Goal: Transaction & Acquisition: Purchase product/service

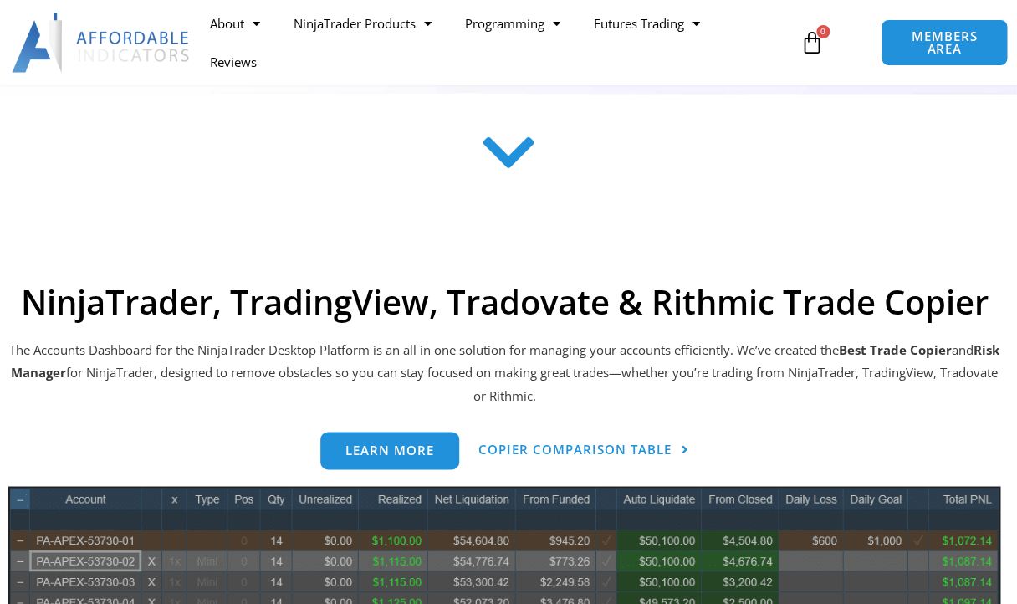
scroll to position [554, 0]
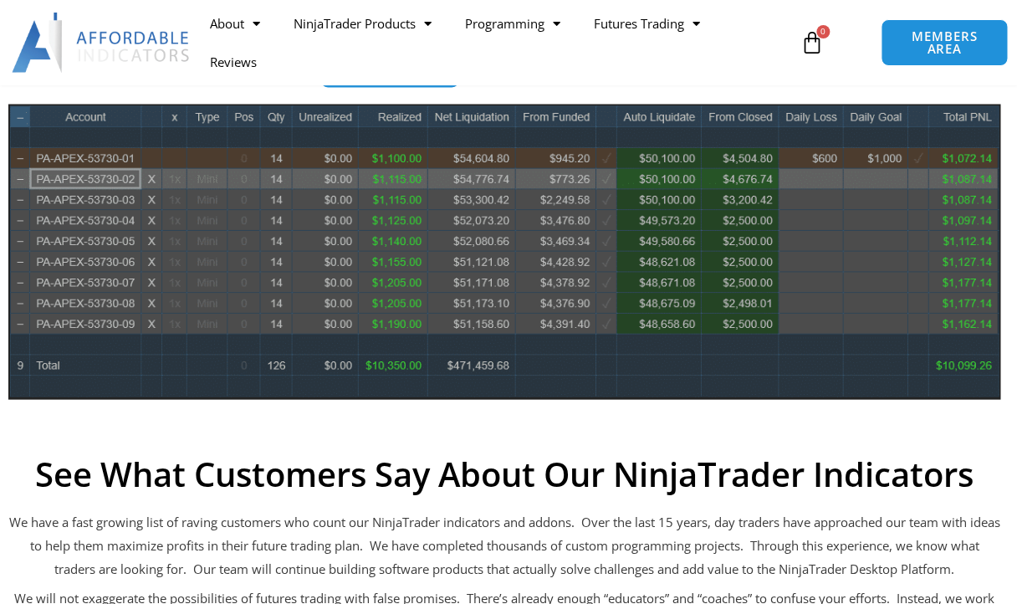
scroll to position [508, 0]
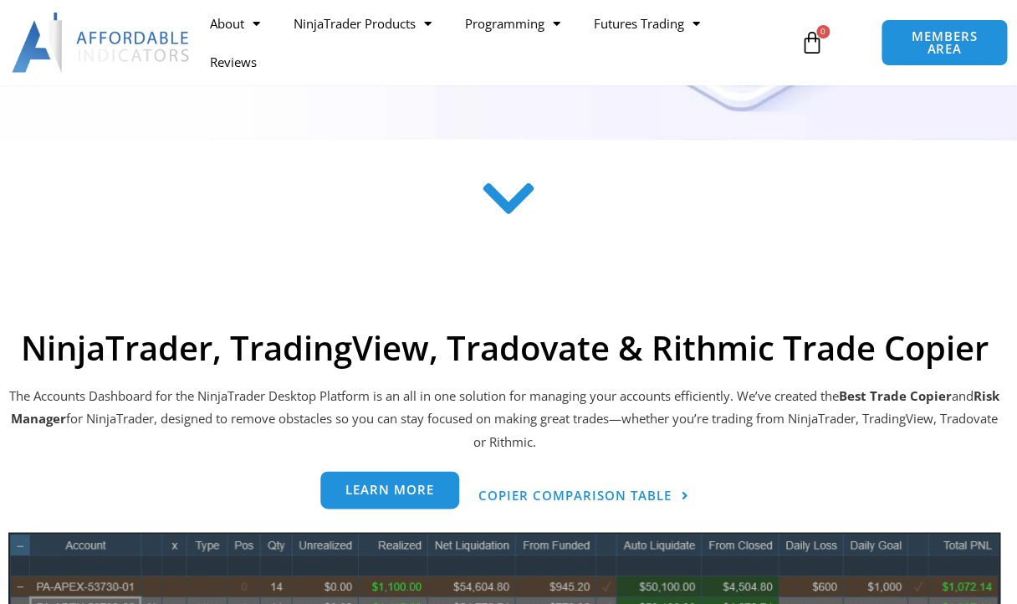
click at [361, 488] on span "Learn more" at bounding box center [389, 489] width 89 height 13
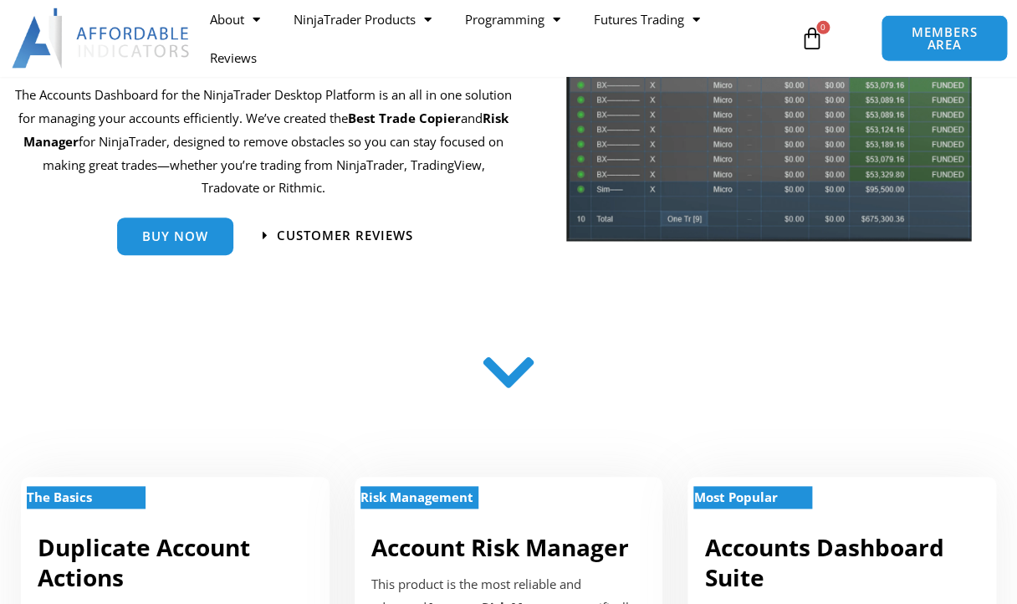
scroll to position [80, 0]
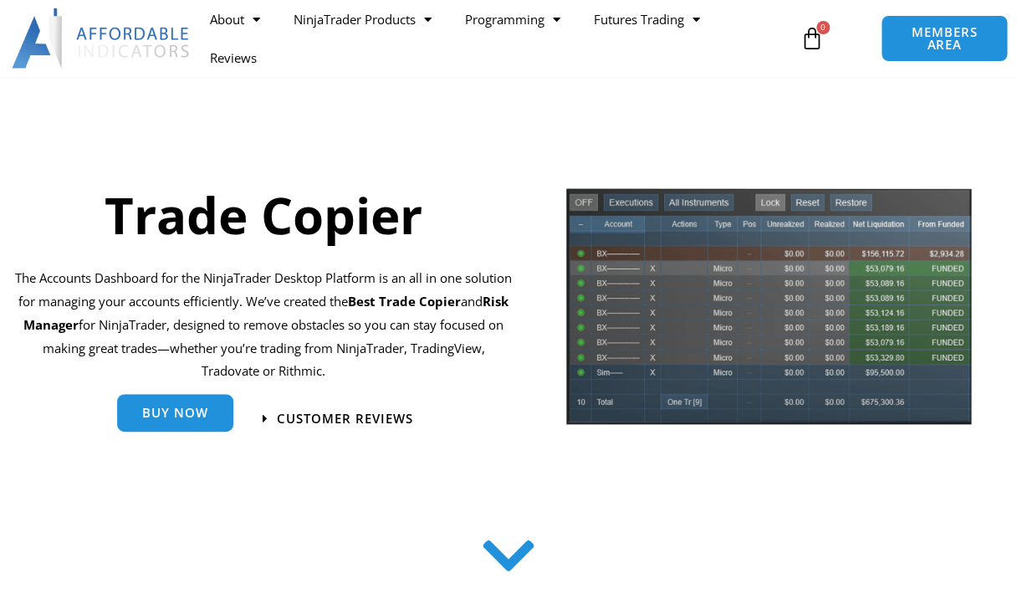
click at [157, 417] on span "Buy Now" at bounding box center [175, 412] width 66 height 13
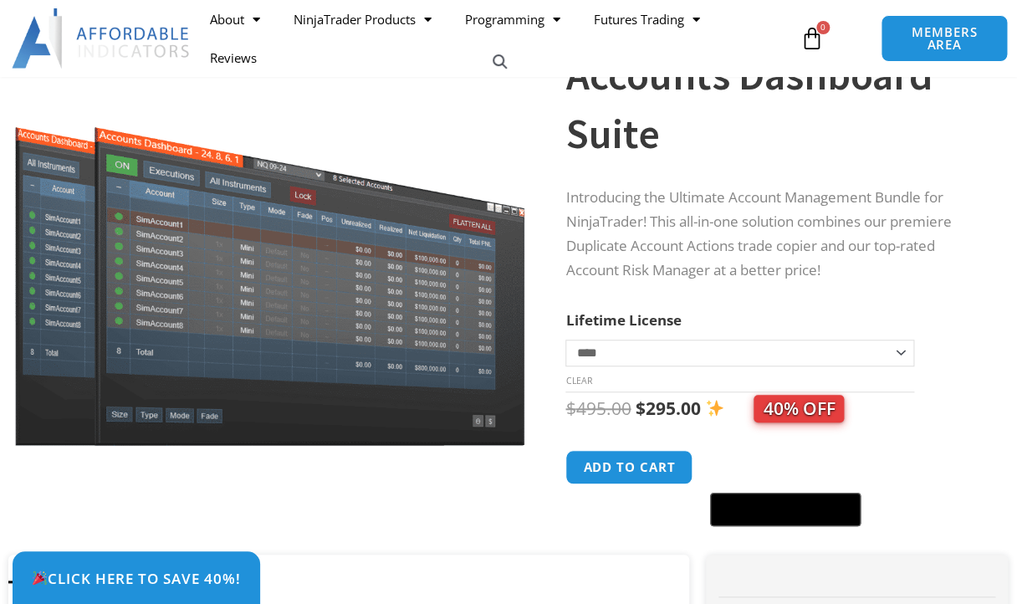
scroll to position [151, 0]
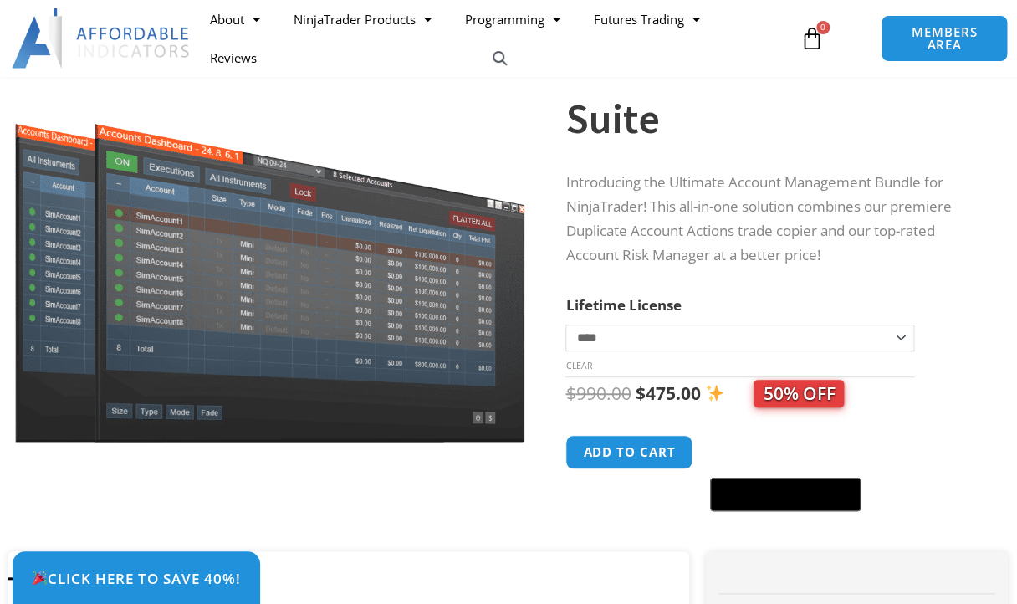
select select "*"
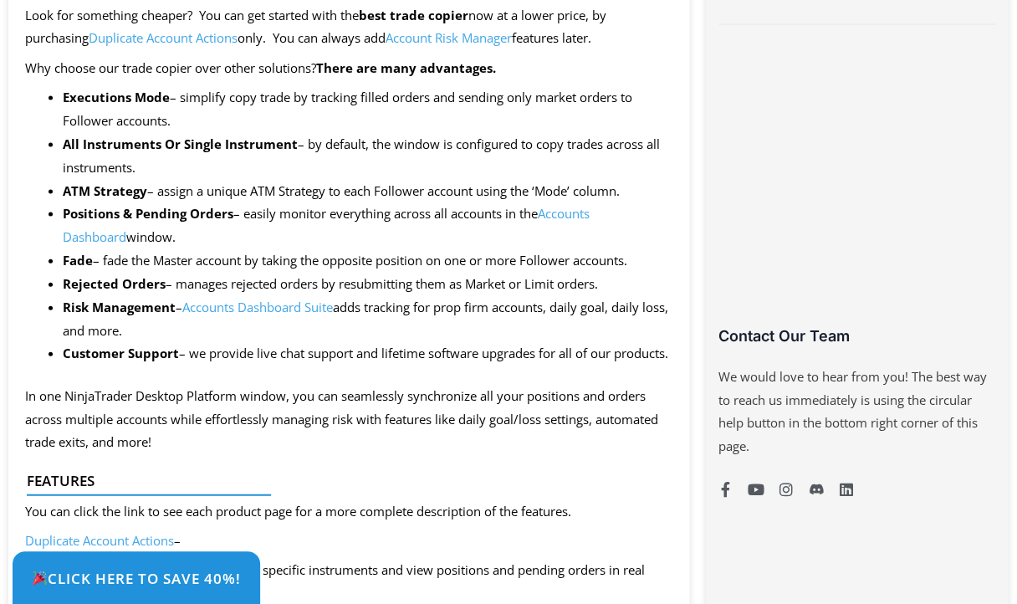
scroll to position [0, 0]
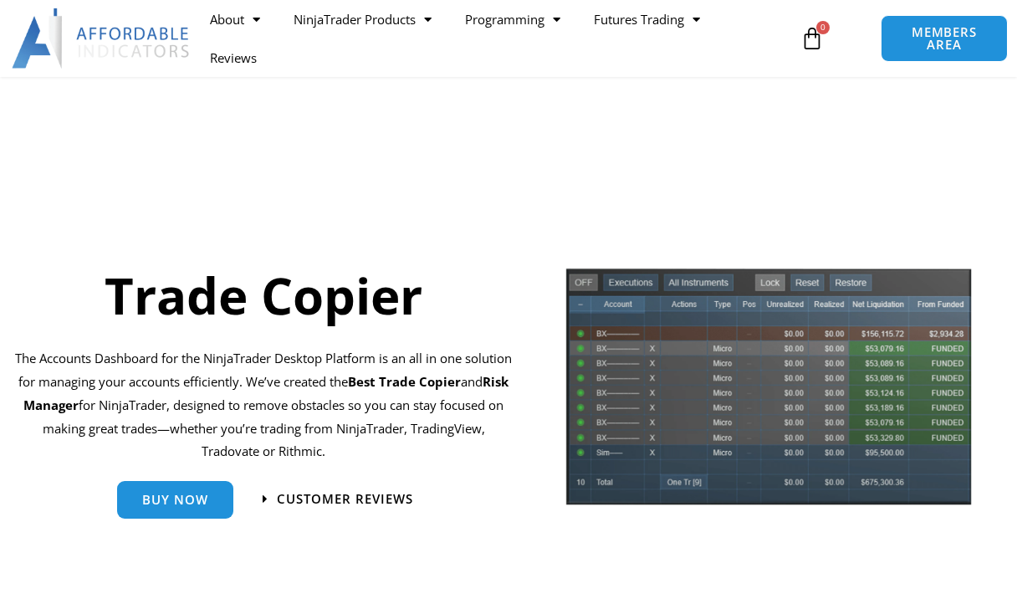
scroll to position [80, 0]
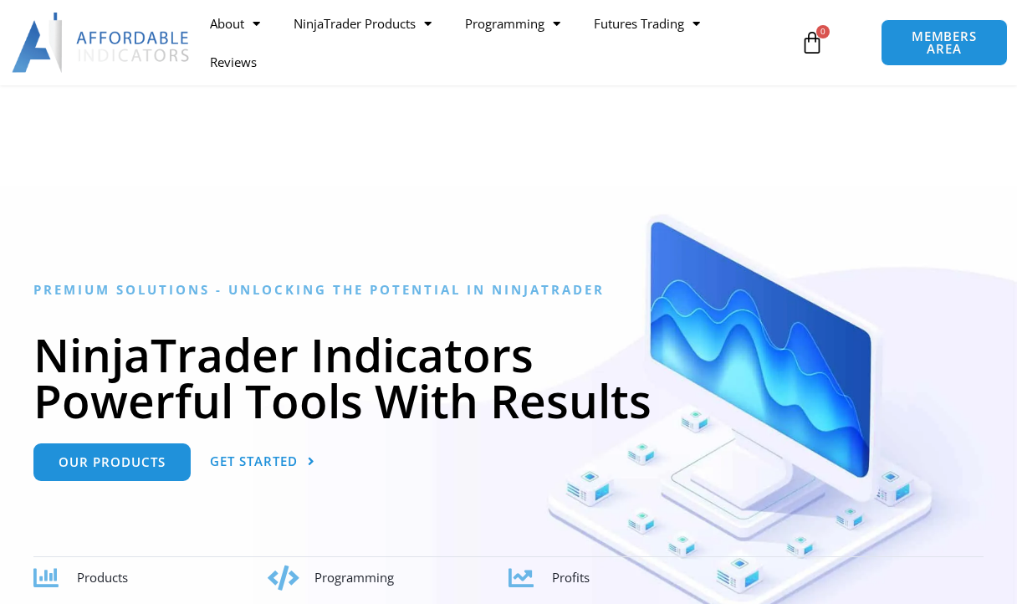
scroll to position [508, 0]
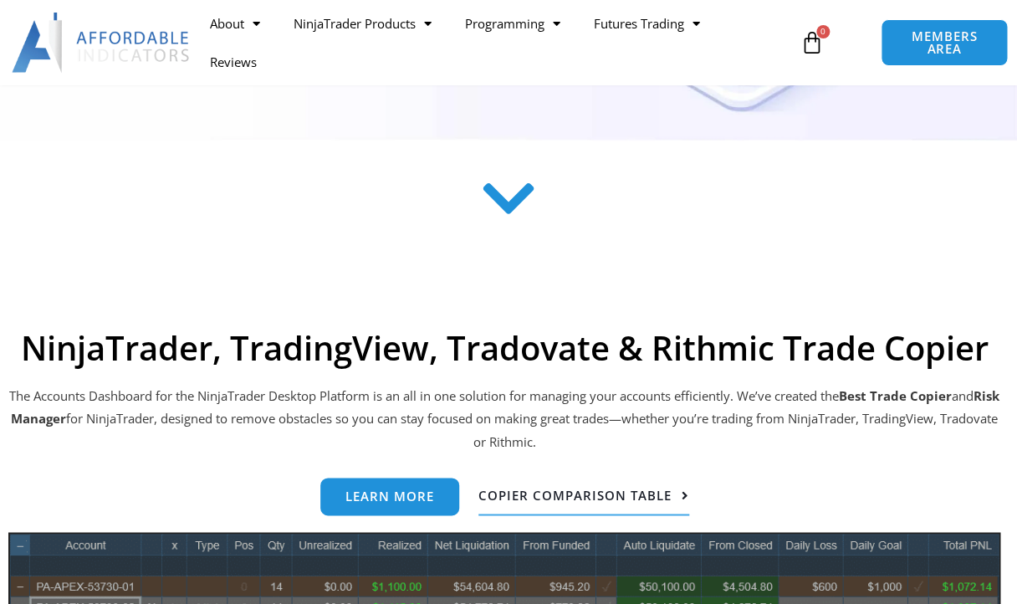
click at [511, 494] on span "Copier Comparison Table" at bounding box center [574, 495] width 193 height 13
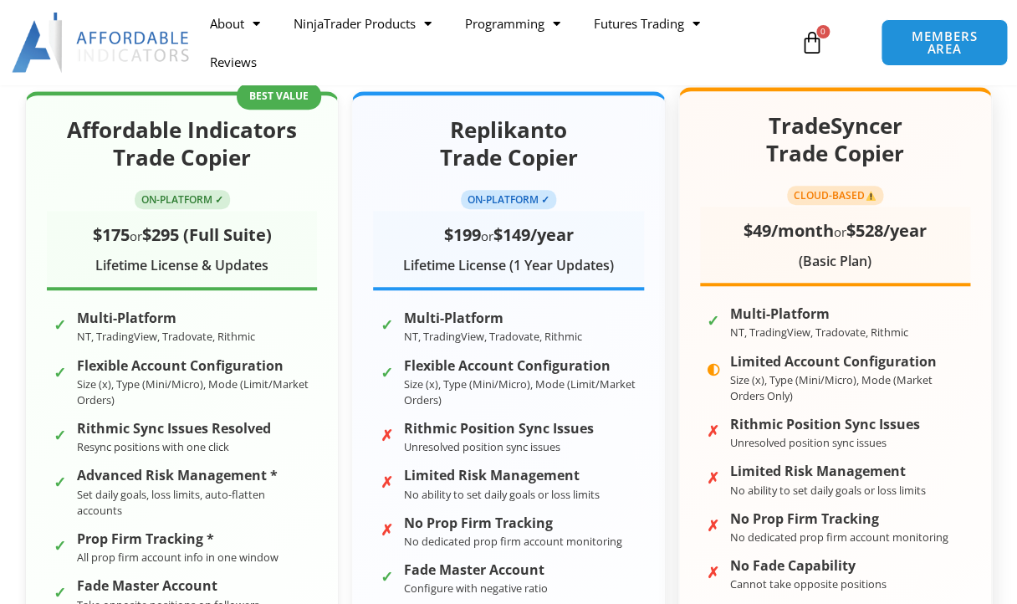
scroll to position [293, 0]
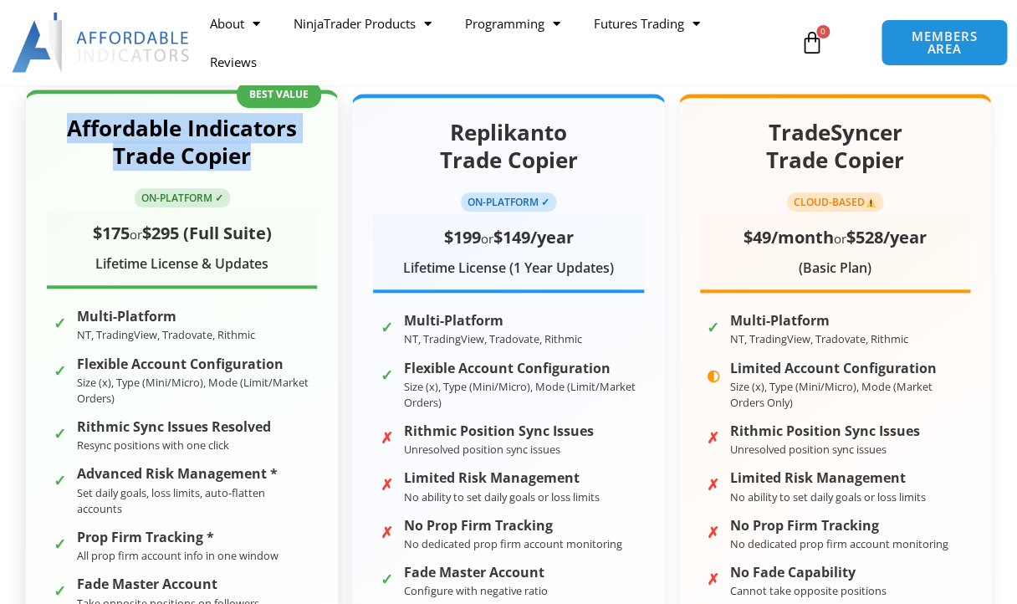
drag, startPoint x: 69, startPoint y: 130, endPoint x: 258, endPoint y: 168, distance: 192.9
click at [258, 168] on h2 "Affordable Indicators Trade Copier" at bounding box center [182, 143] width 270 height 57
copy h2 "Affordable Indicators Trade Copier"
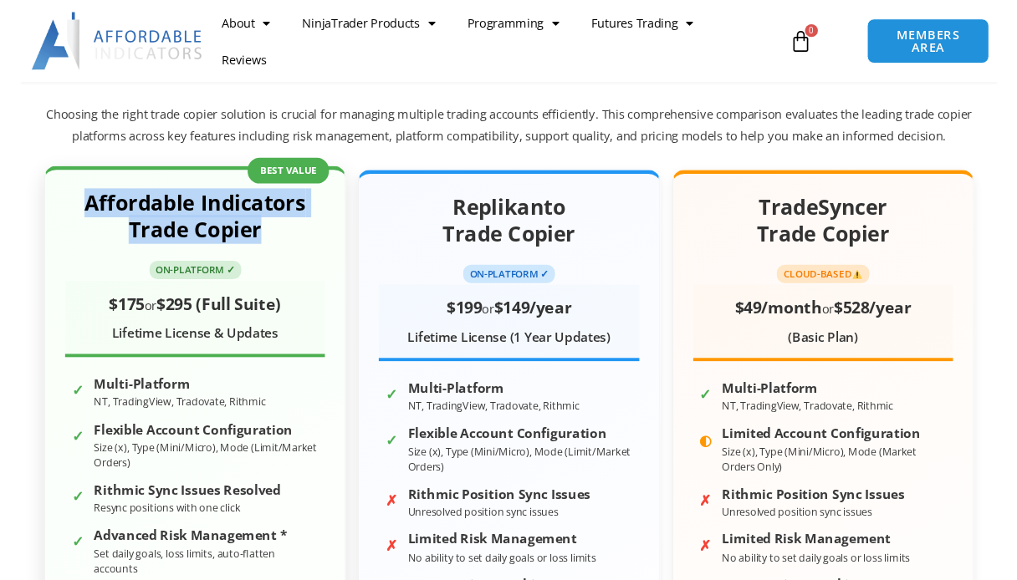
scroll to position [0, 0]
